Goal: Information Seeking & Learning: Learn about a topic

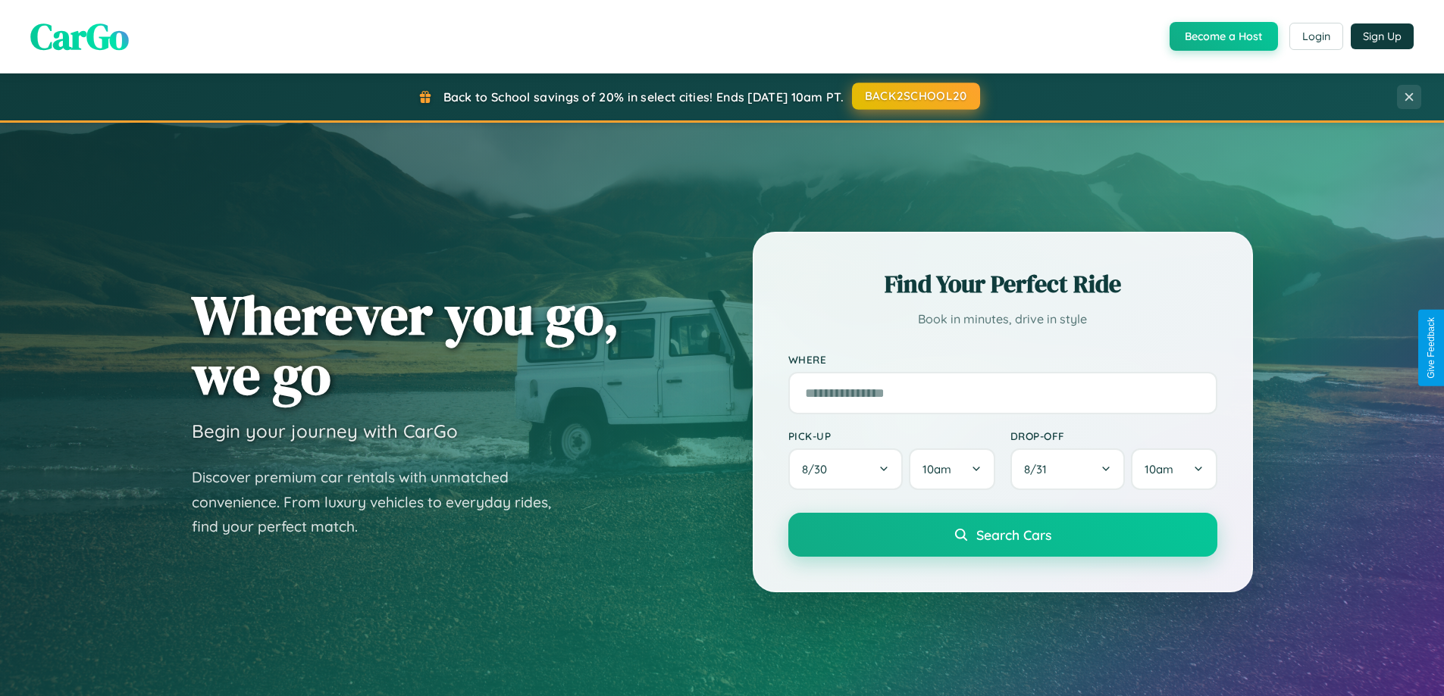
click at [915, 97] on button "BACK2SCHOOL20" at bounding box center [916, 96] width 128 height 27
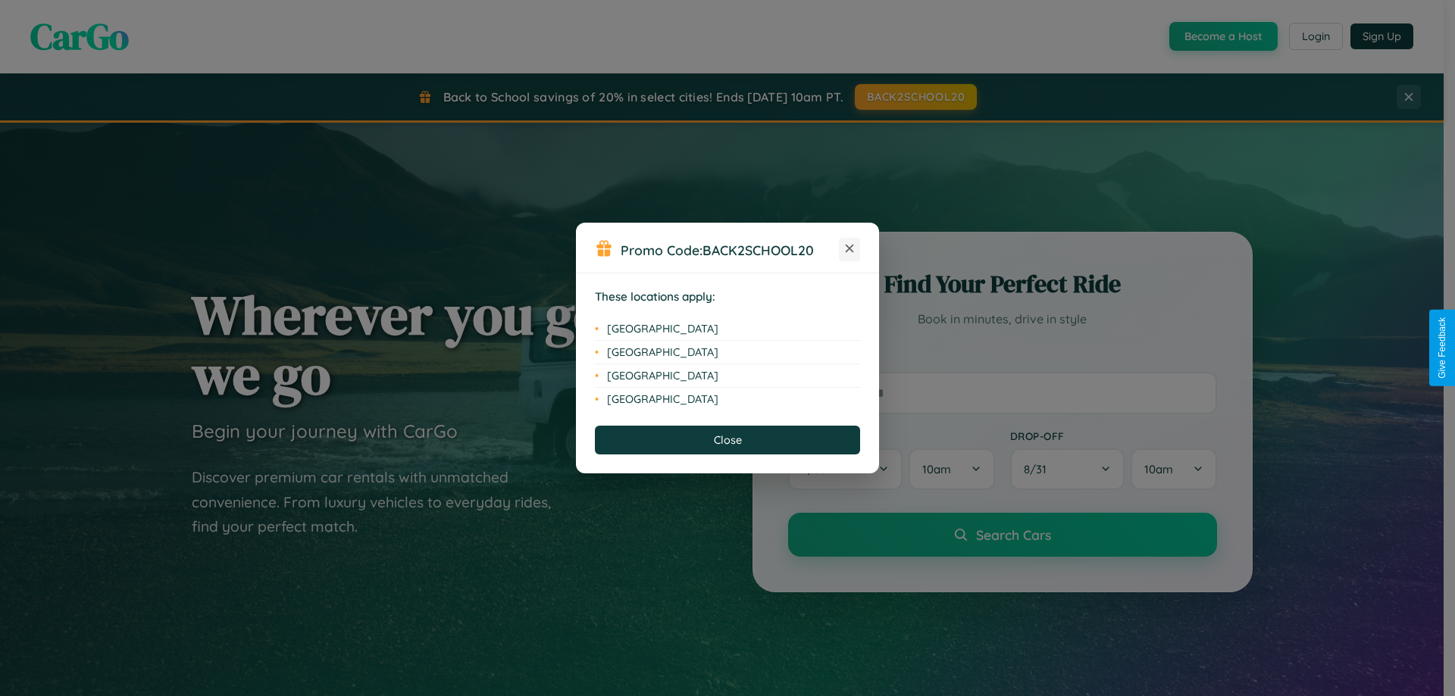
click at [849, 249] on icon at bounding box center [850, 249] width 8 height 8
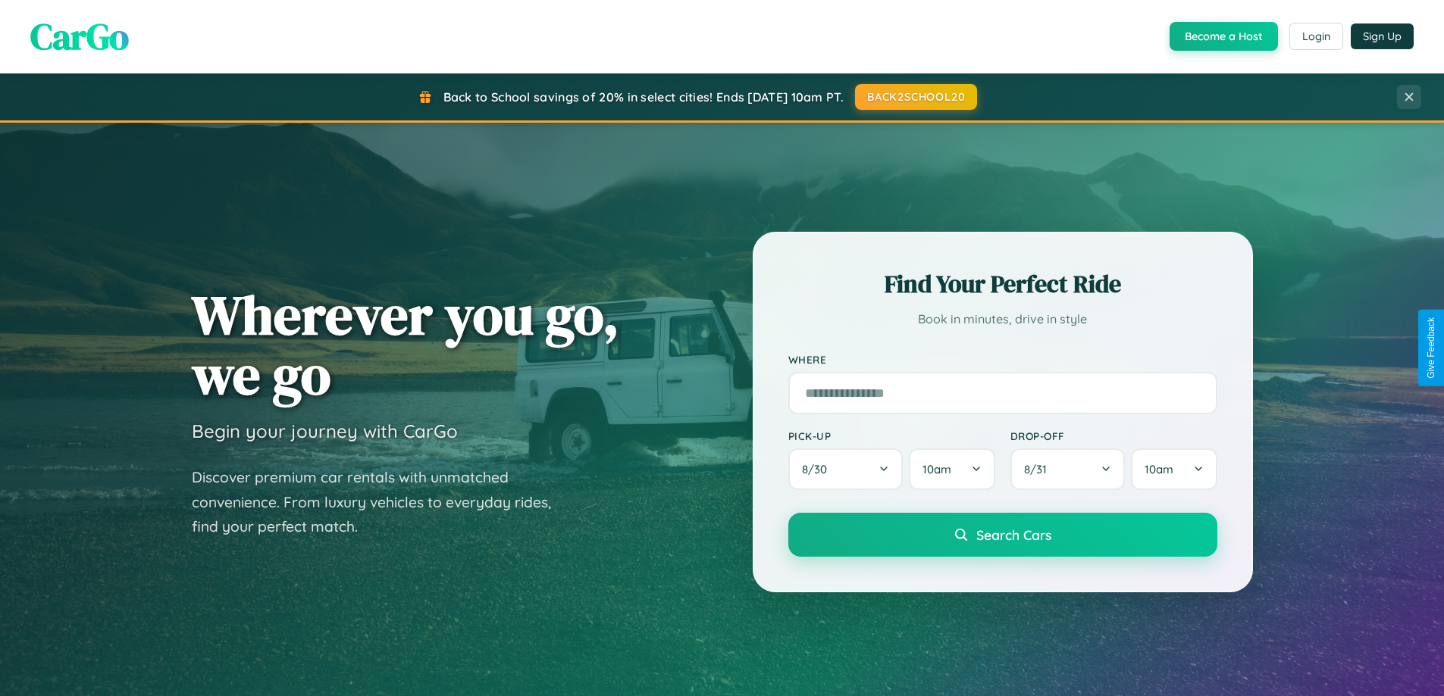
scroll to position [2916, 0]
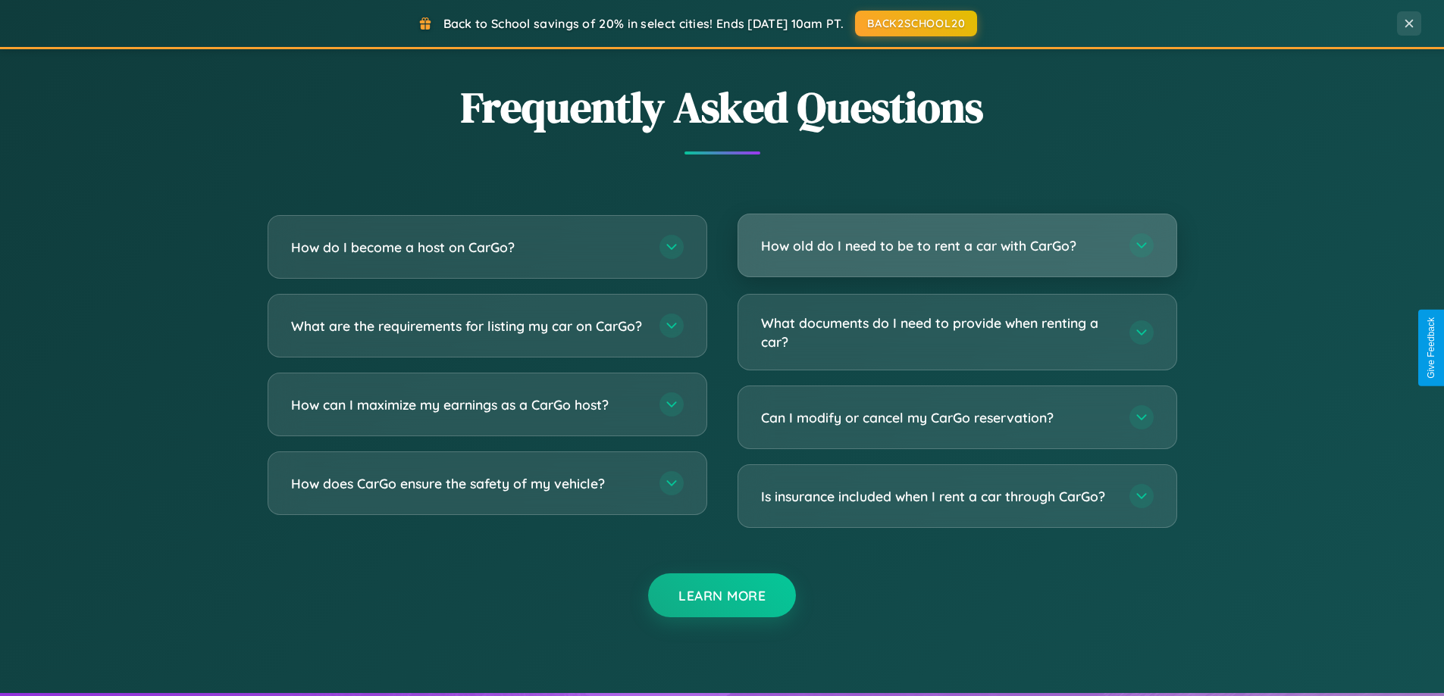
click at [956, 246] on h3 "How old do I need to be to rent a car with CarGo?" at bounding box center [937, 245] width 353 height 19
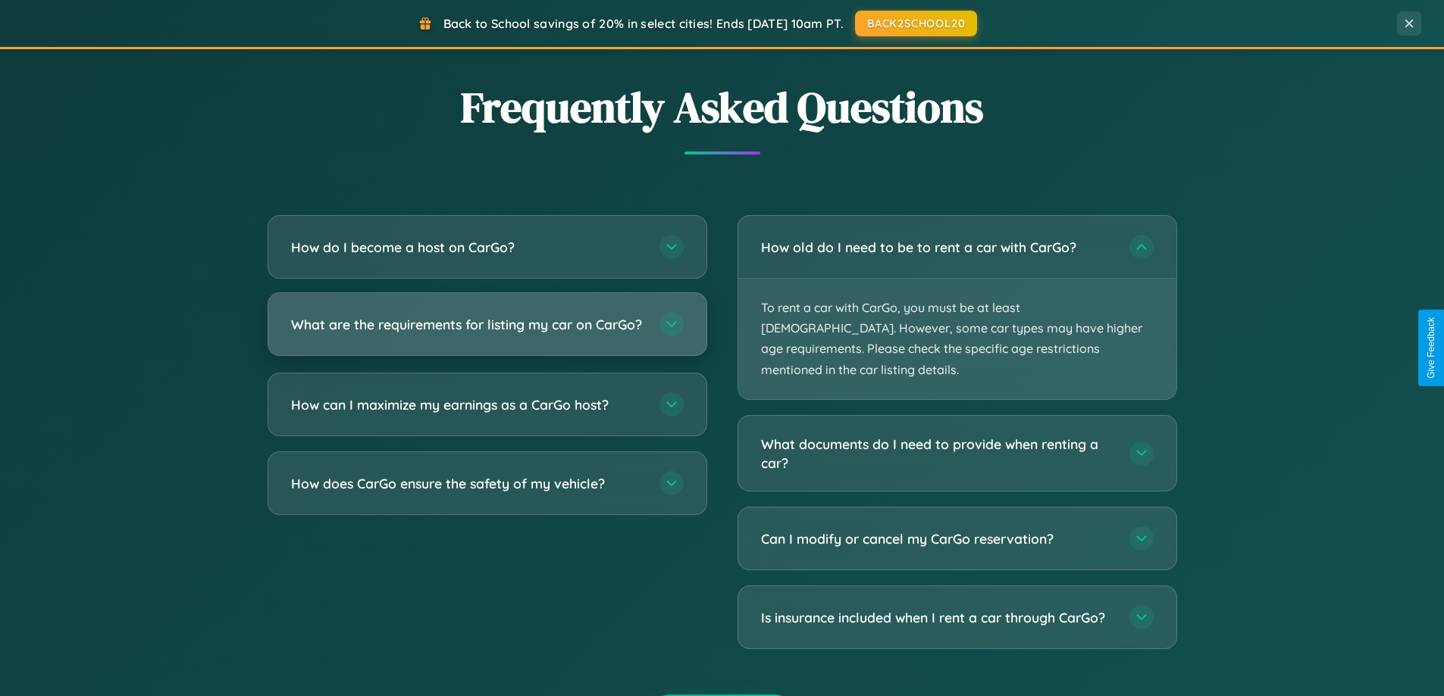
click at [486, 332] on h3 "What are the requirements for listing my car on CarGo?" at bounding box center [467, 324] width 353 height 19
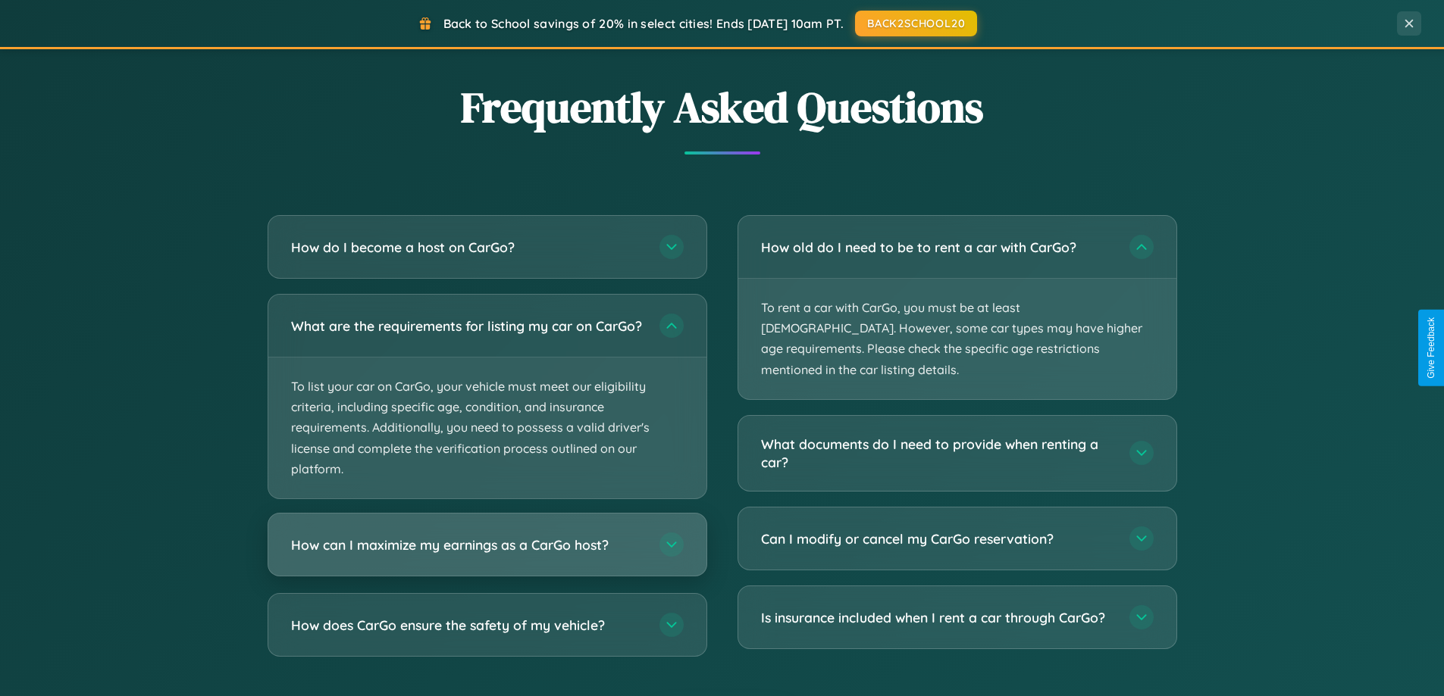
click at [486, 555] on h3 "How can I maximize my earnings as a CarGo host?" at bounding box center [467, 545] width 353 height 19
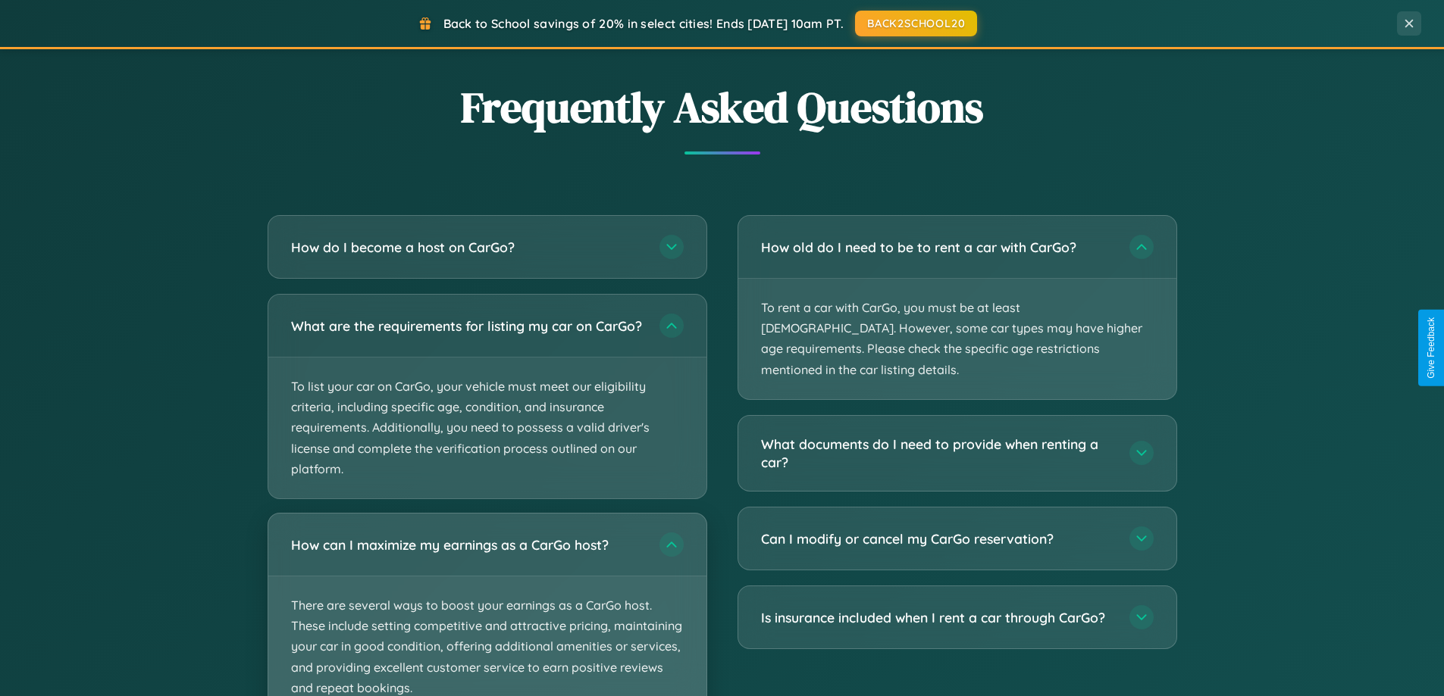
click at [486, 611] on p "There are several ways to boost your earnings as a CarGo host. These include se…" at bounding box center [487, 647] width 438 height 141
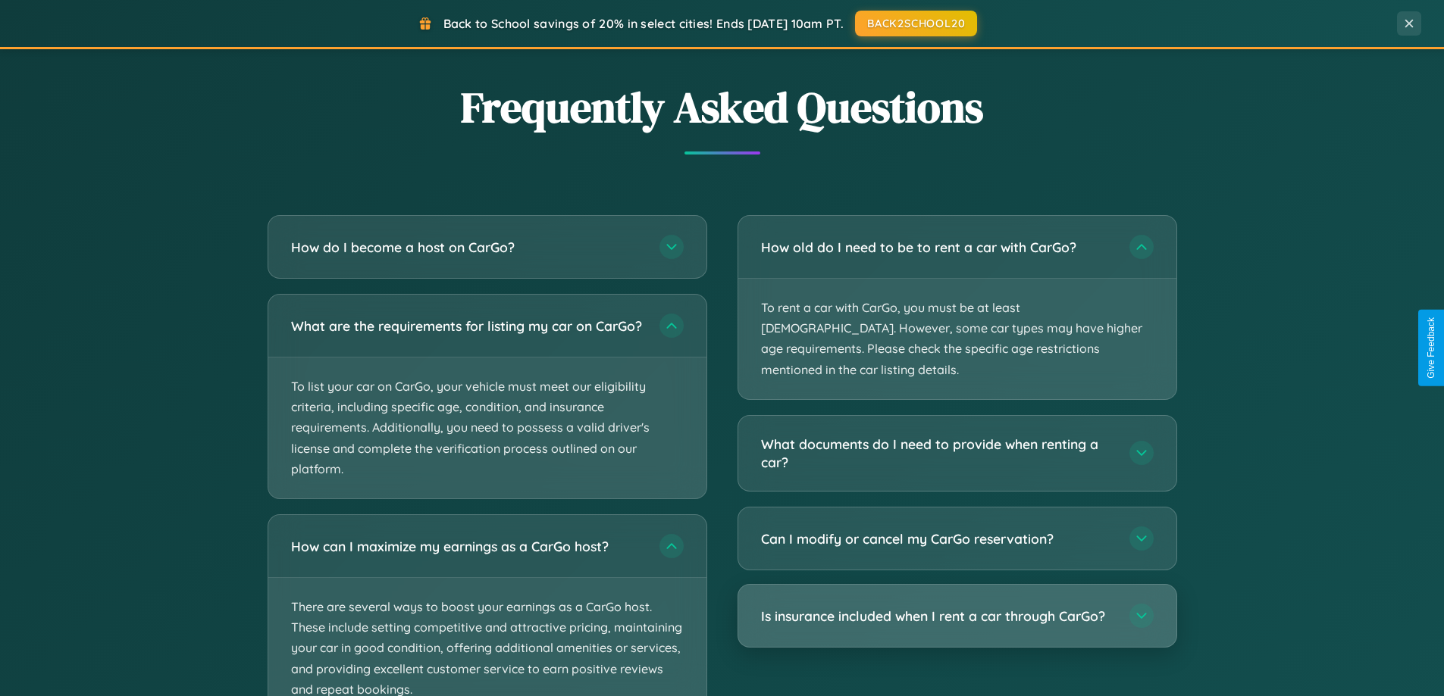
click at [956, 607] on h3 "Is insurance included when I rent a car through CarGo?" at bounding box center [937, 616] width 353 height 19
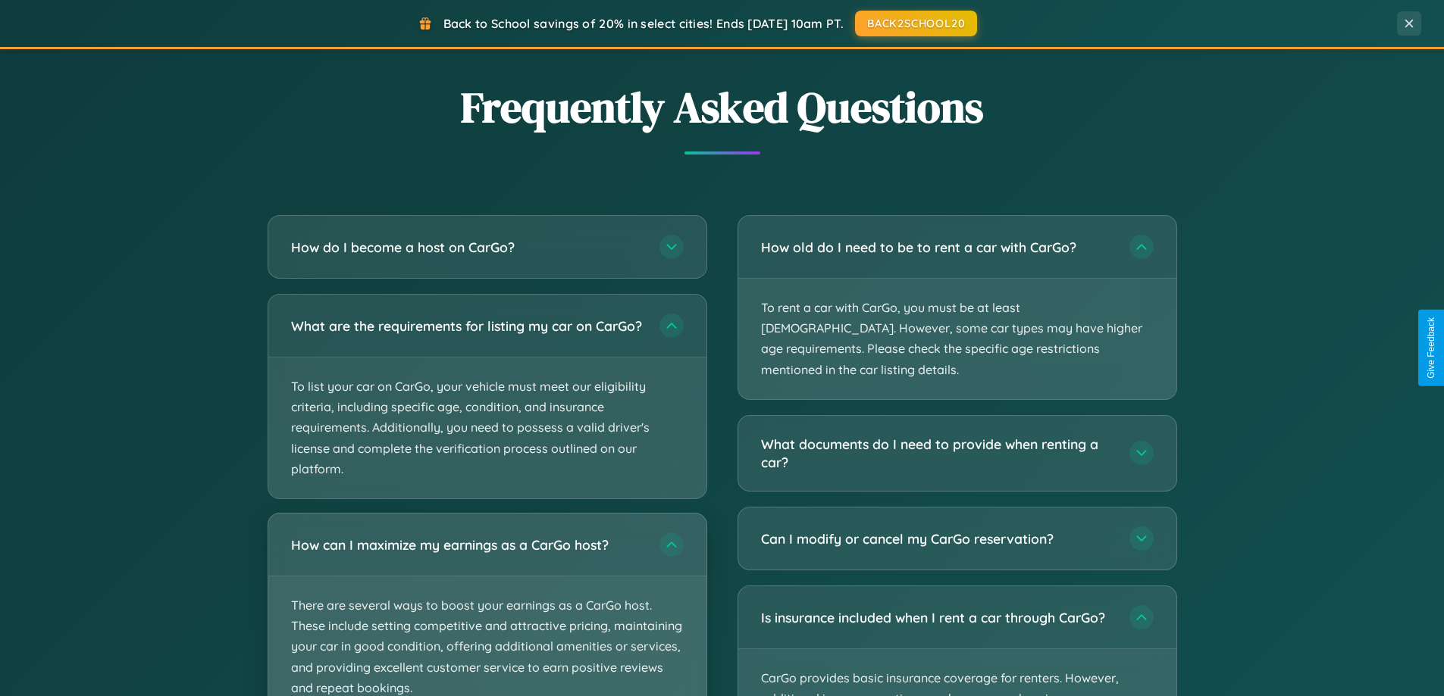
click at [486, 612] on p "There are several ways to boost your earnings as a CarGo host. These include se…" at bounding box center [487, 647] width 438 height 141
